Goal: Information Seeking & Learning: Learn about a topic

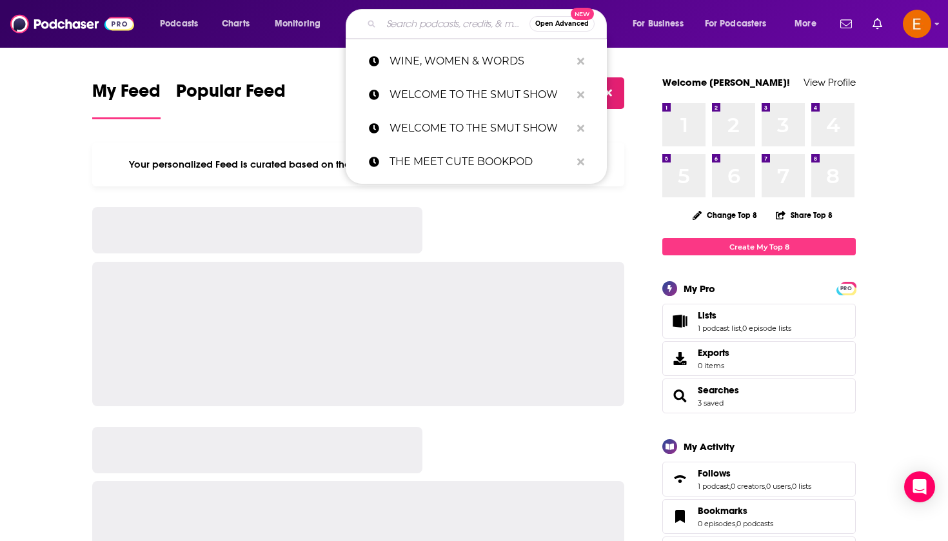
click at [453, 21] on input "Search podcasts, credits, & more..." at bounding box center [455, 24] width 148 height 21
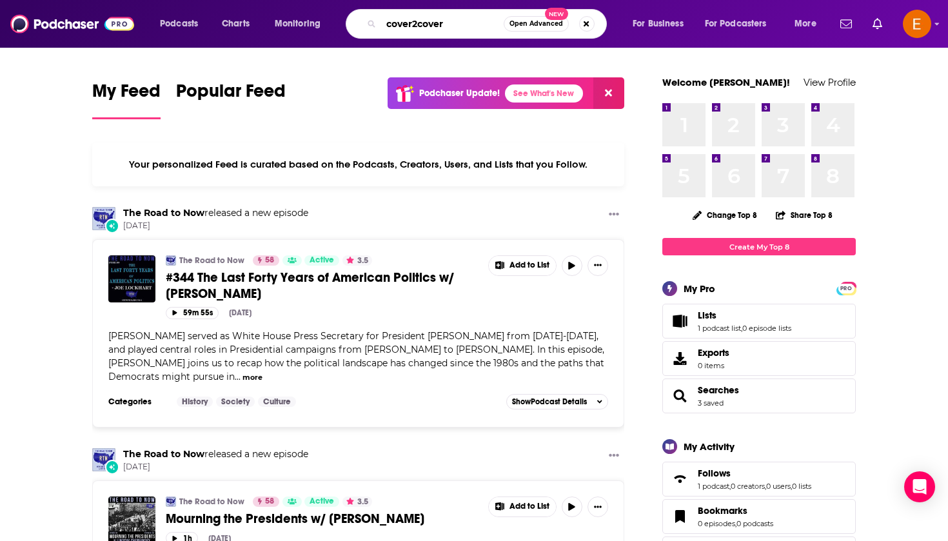
type input "cover2cover"
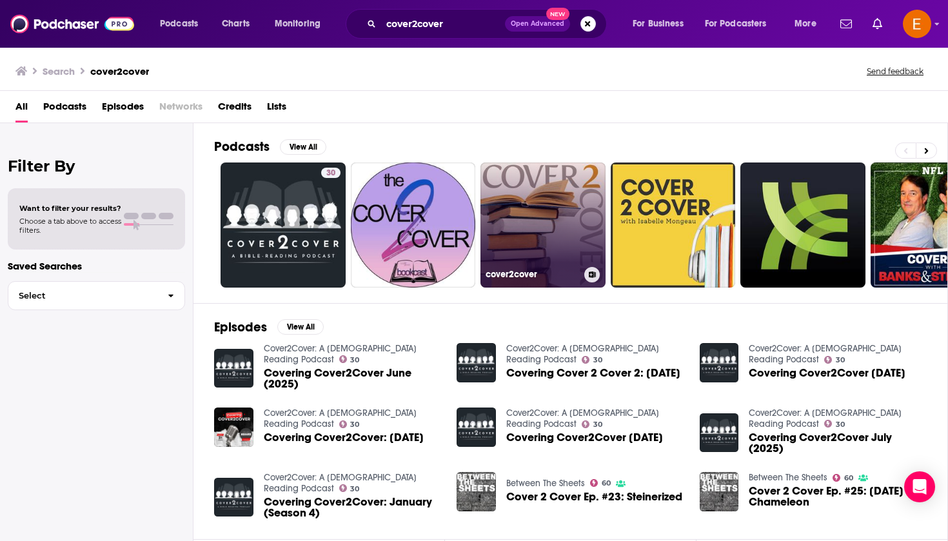
click at [539, 206] on link "cover2cover" at bounding box center [543, 225] width 125 height 125
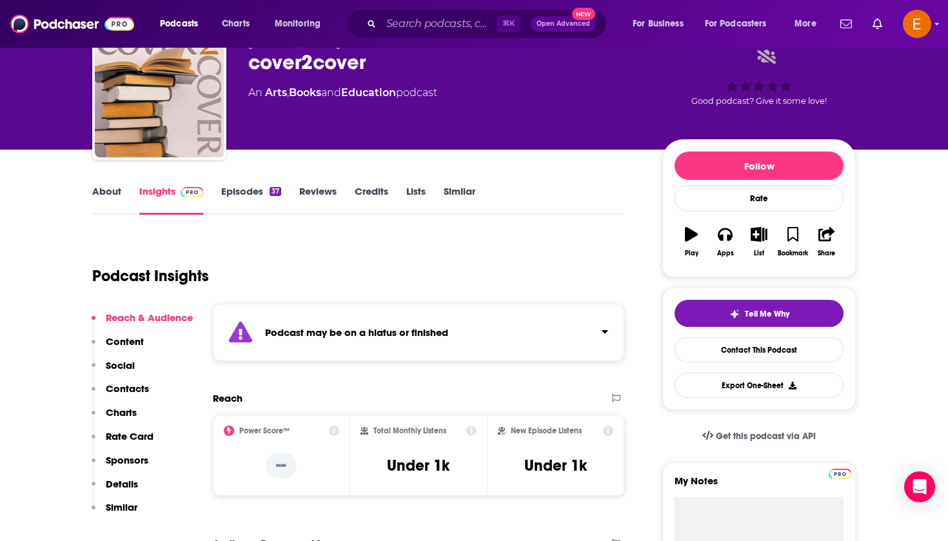
scroll to position [64, 0]
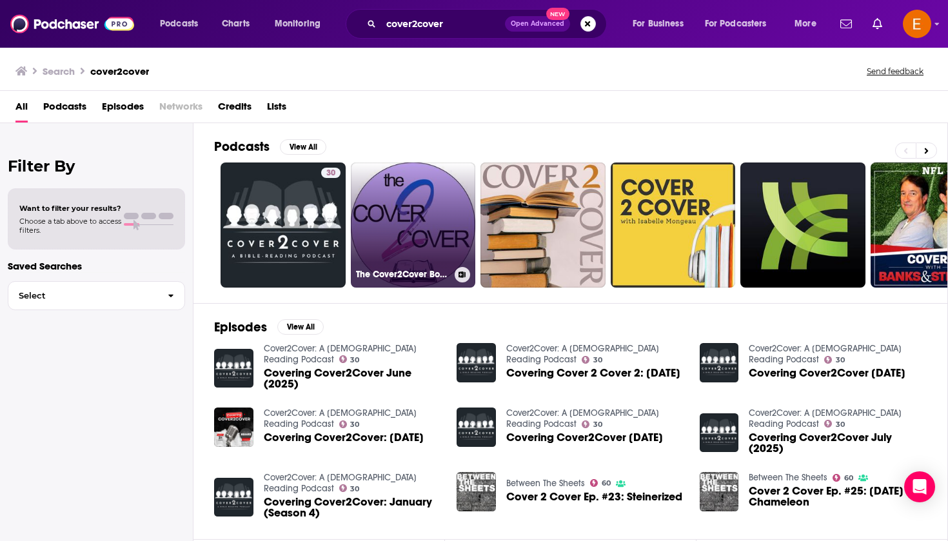
click at [410, 211] on link "The Cover2Cover Bookcast" at bounding box center [413, 225] width 125 height 125
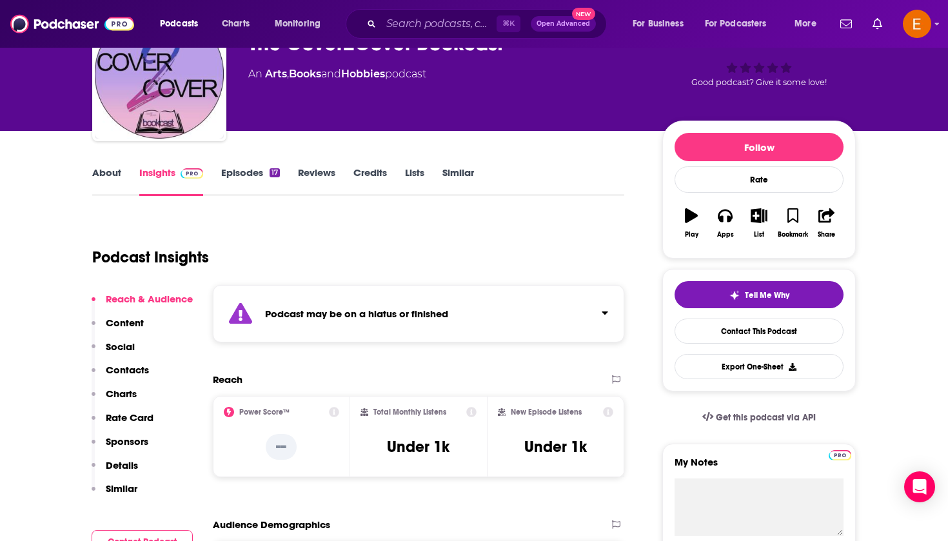
scroll to position [96, 0]
